Goal: Transaction & Acquisition: Book appointment/travel/reservation

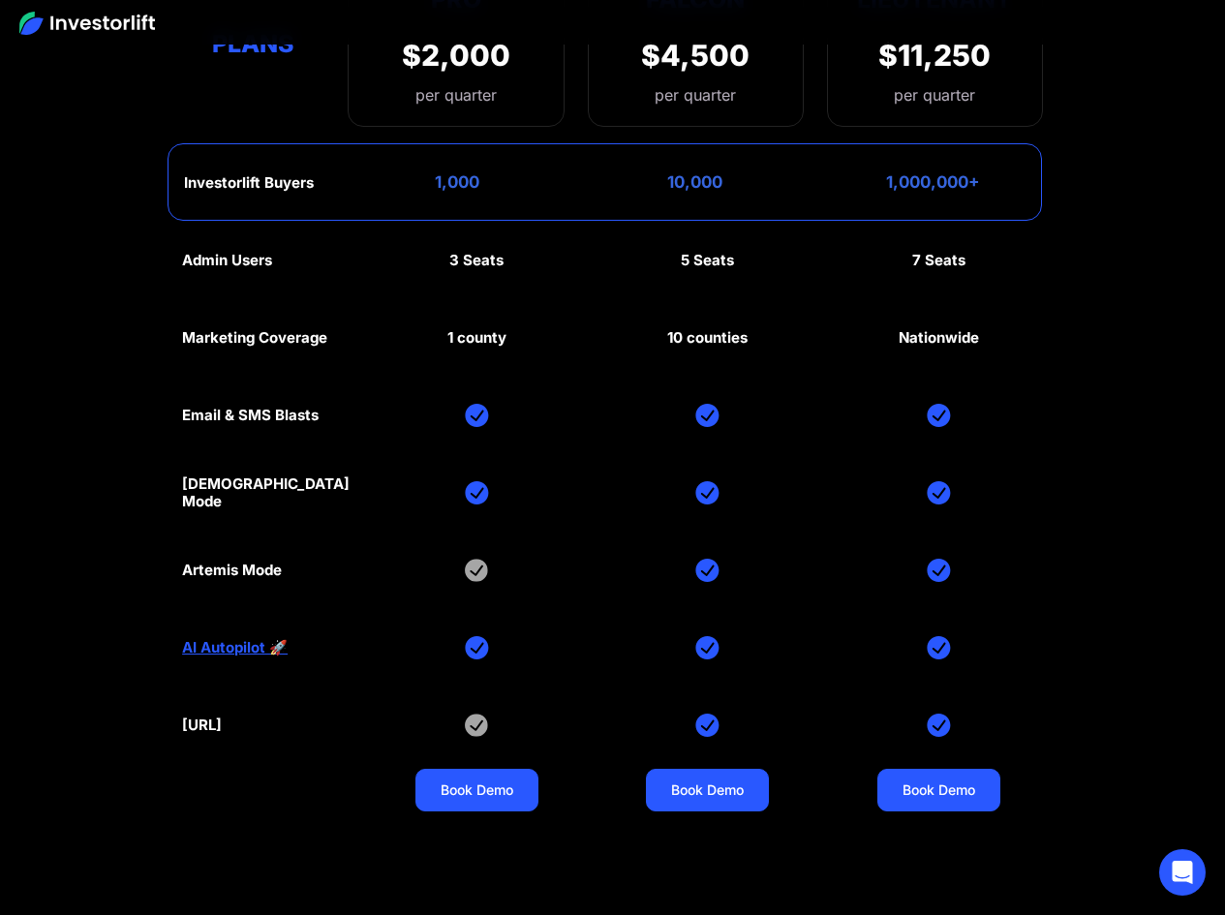
scroll to position [8917, 0]
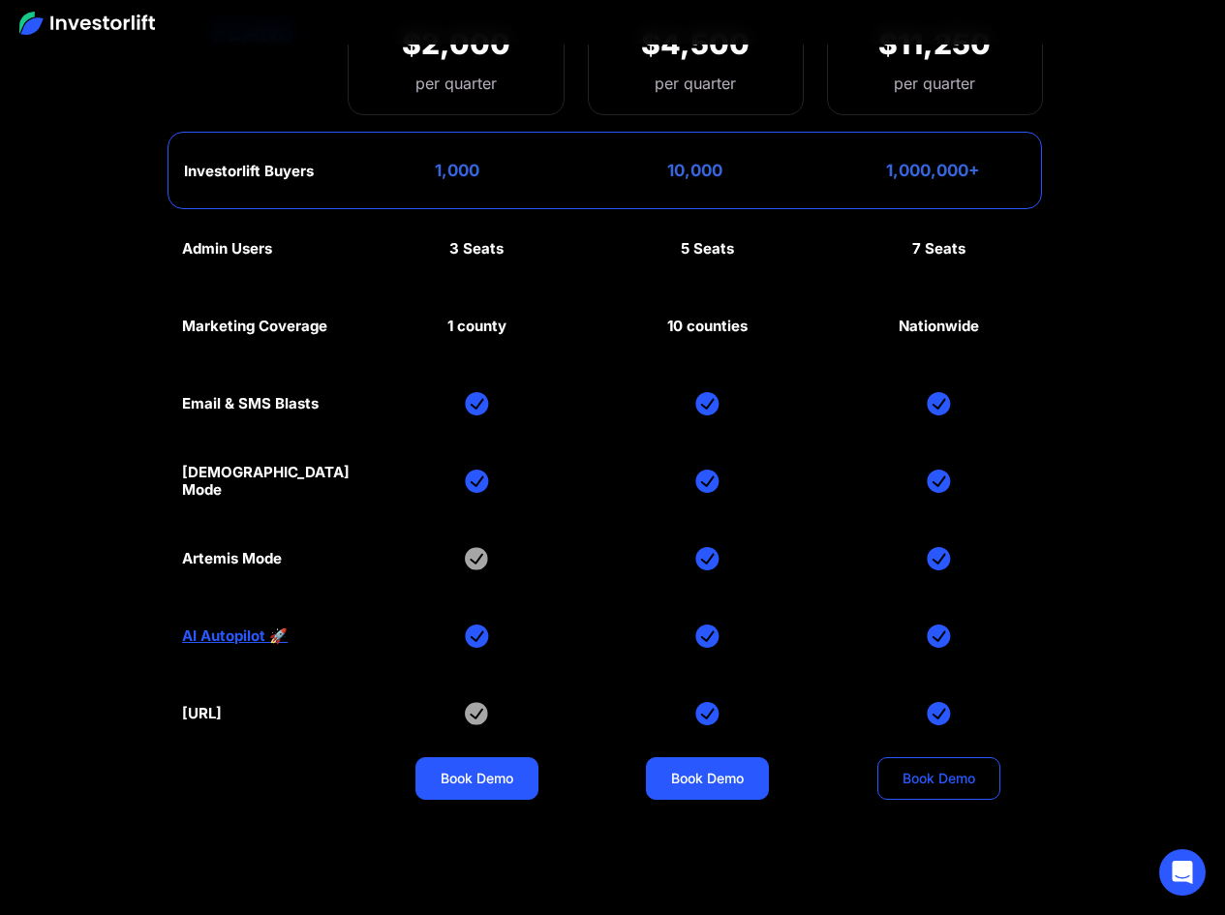
click at [903, 757] on link "Book Demo" at bounding box center [938, 778] width 123 height 43
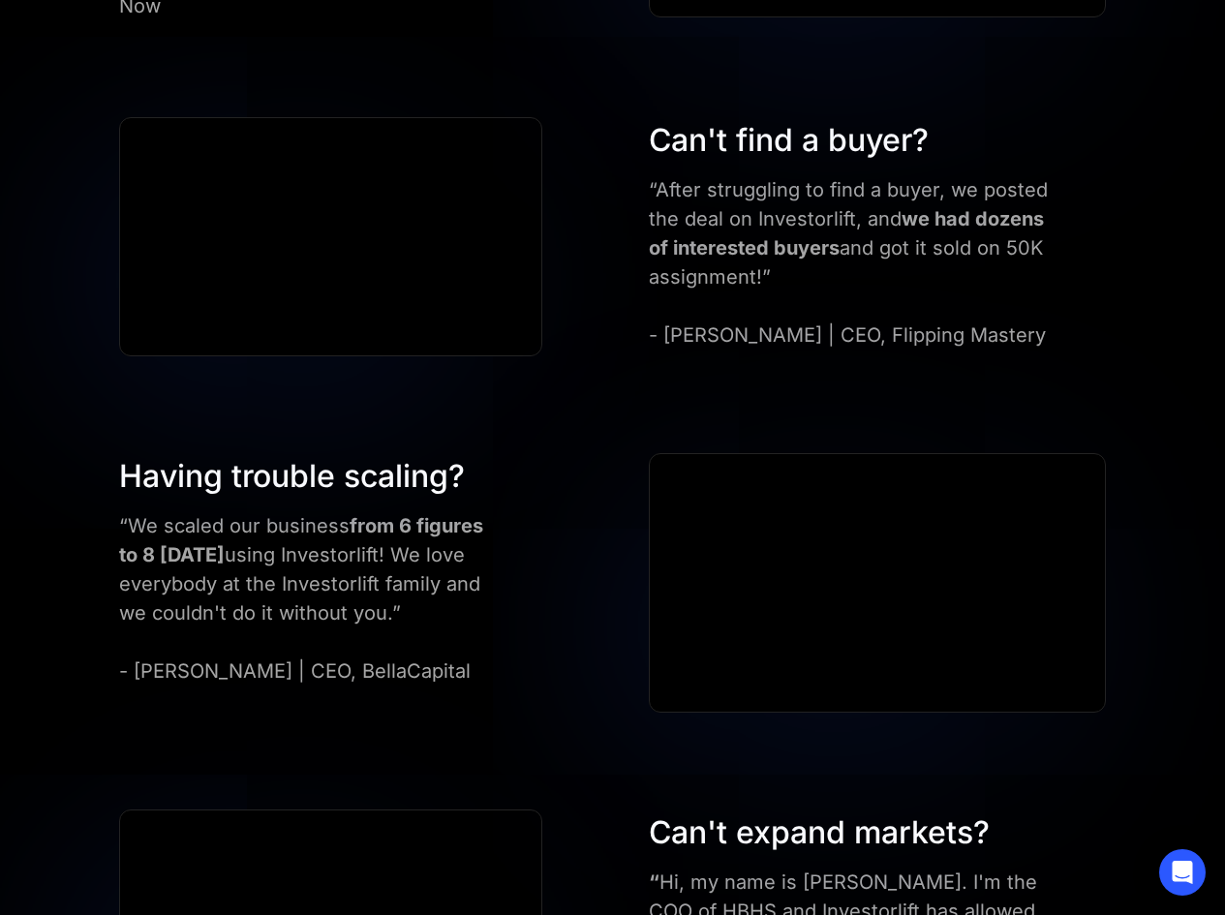
scroll to position [1452, 0]
